Goal: Task Accomplishment & Management: Manage account settings

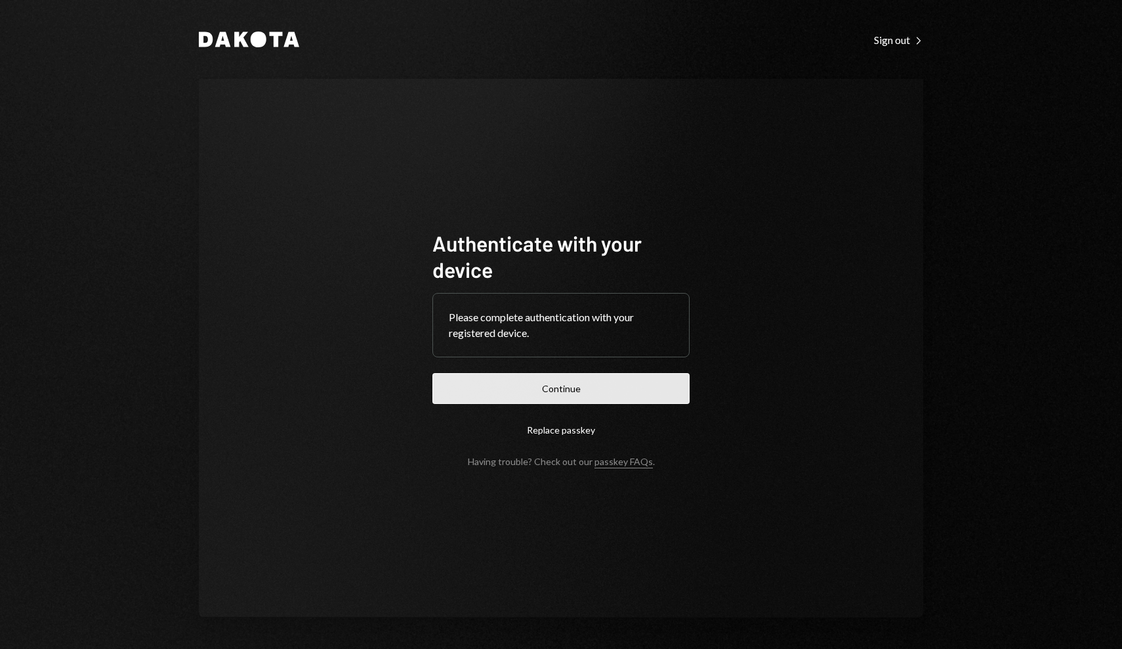
click at [497, 373] on button "Continue" at bounding box center [561, 388] width 257 height 31
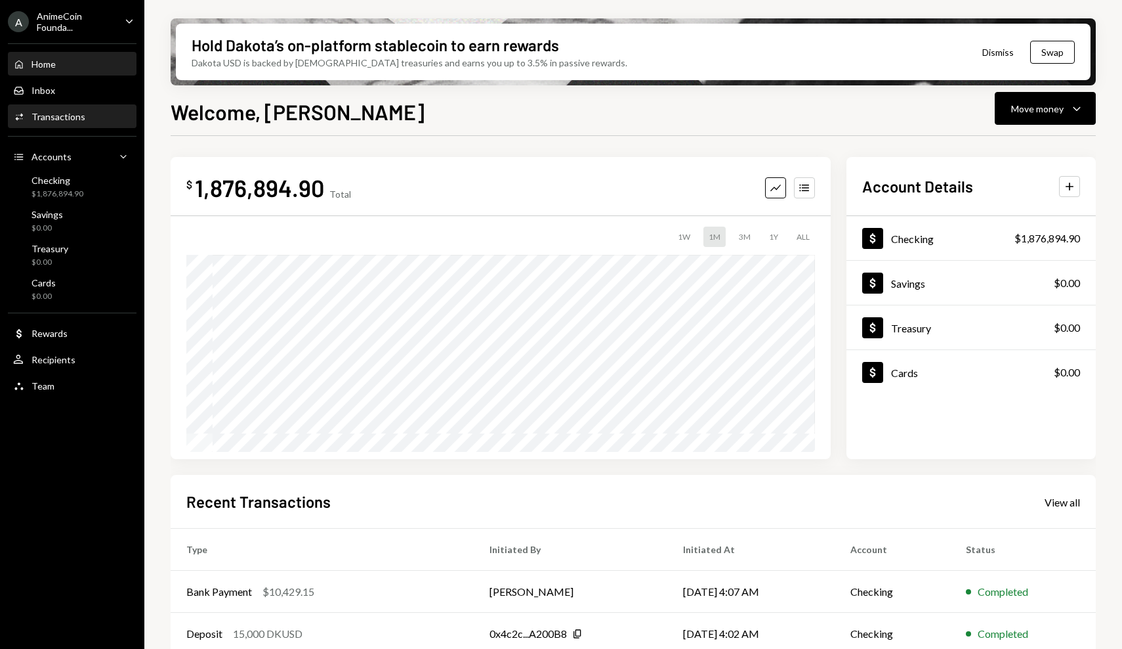
click at [89, 119] on div "Activities Transactions" at bounding box center [72, 117] width 118 height 12
